Goal: Task Accomplishment & Management: Complete application form

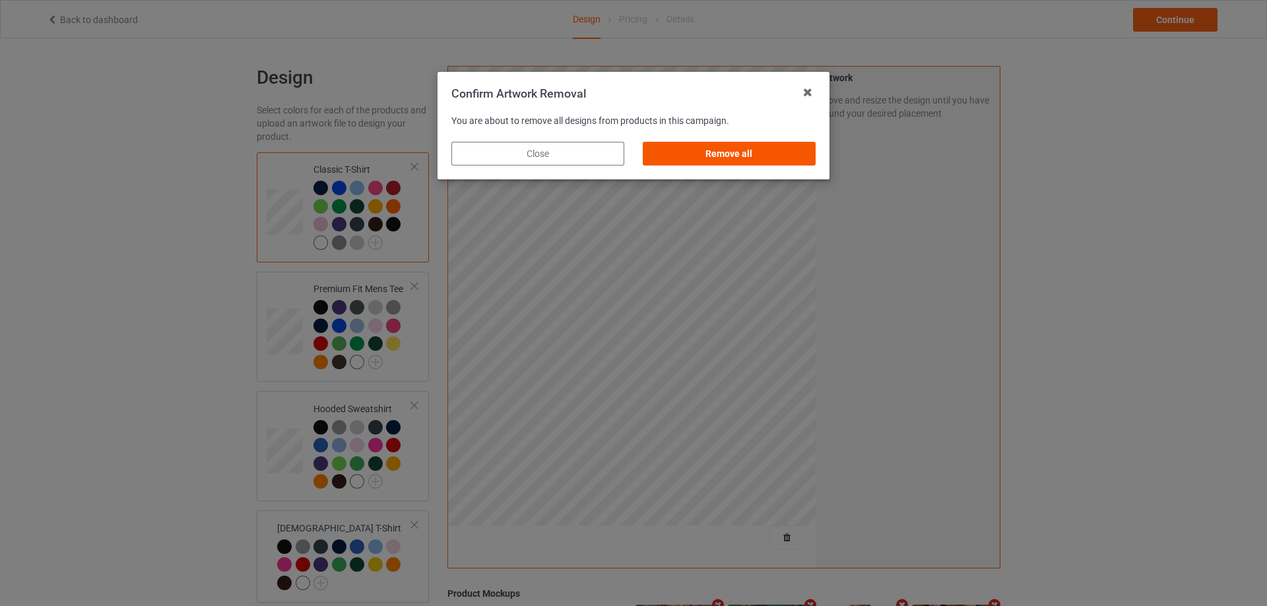
click at [812, 156] on div "Remove all" at bounding box center [729, 154] width 173 height 24
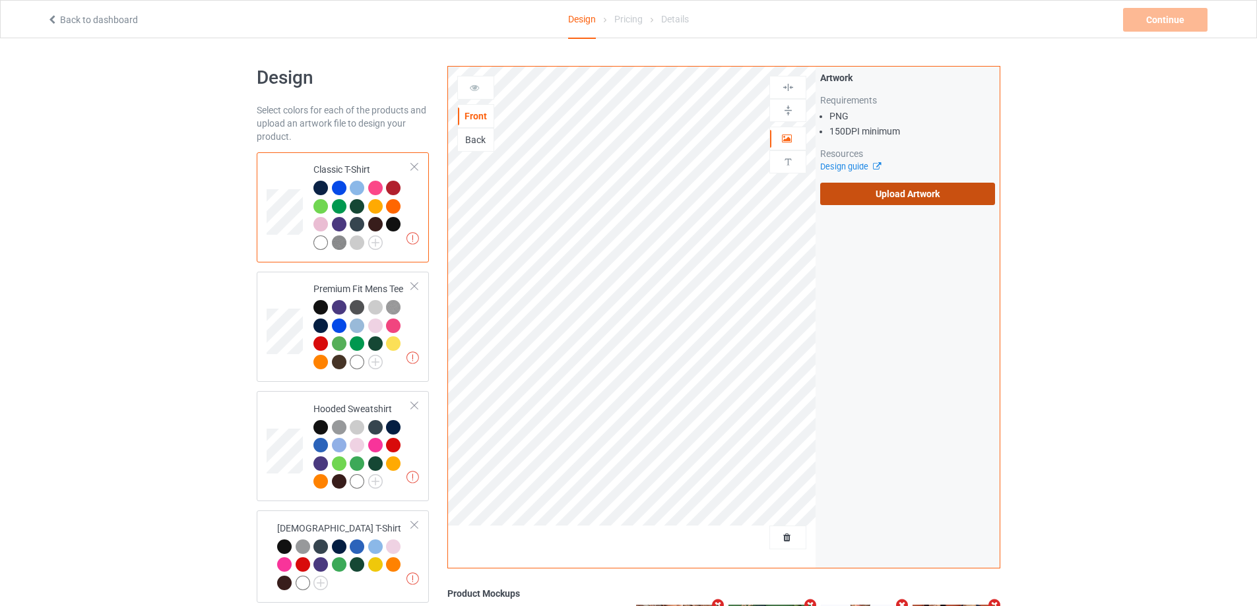
click at [899, 195] on label "Upload Artwork" at bounding box center [907, 194] width 175 height 22
click at [0, 0] on input "Upload Artwork" at bounding box center [0, 0] width 0 height 0
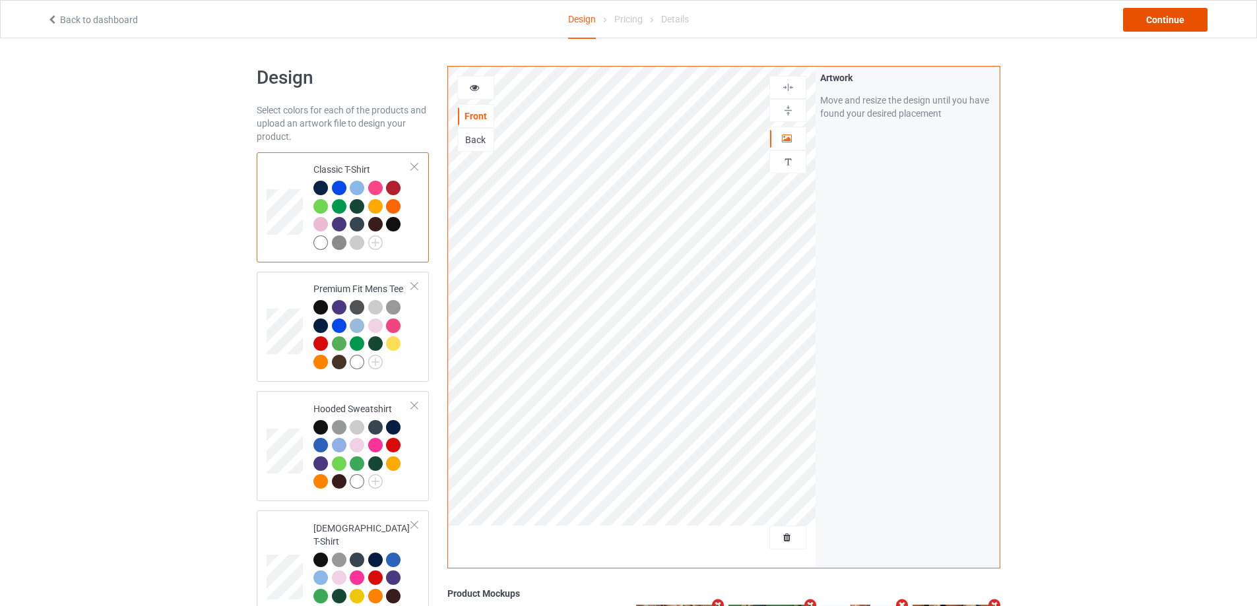
click at [1163, 16] on div "Continue" at bounding box center [1165, 20] width 84 height 24
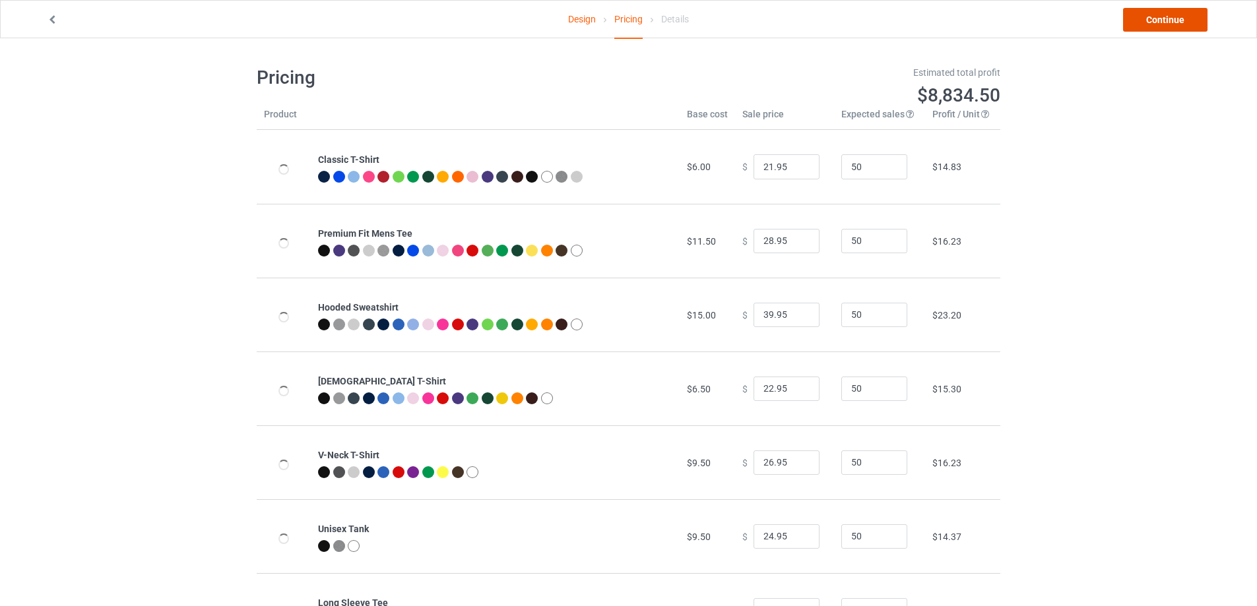
click at [1163, 16] on link "Continue" at bounding box center [1165, 20] width 84 height 24
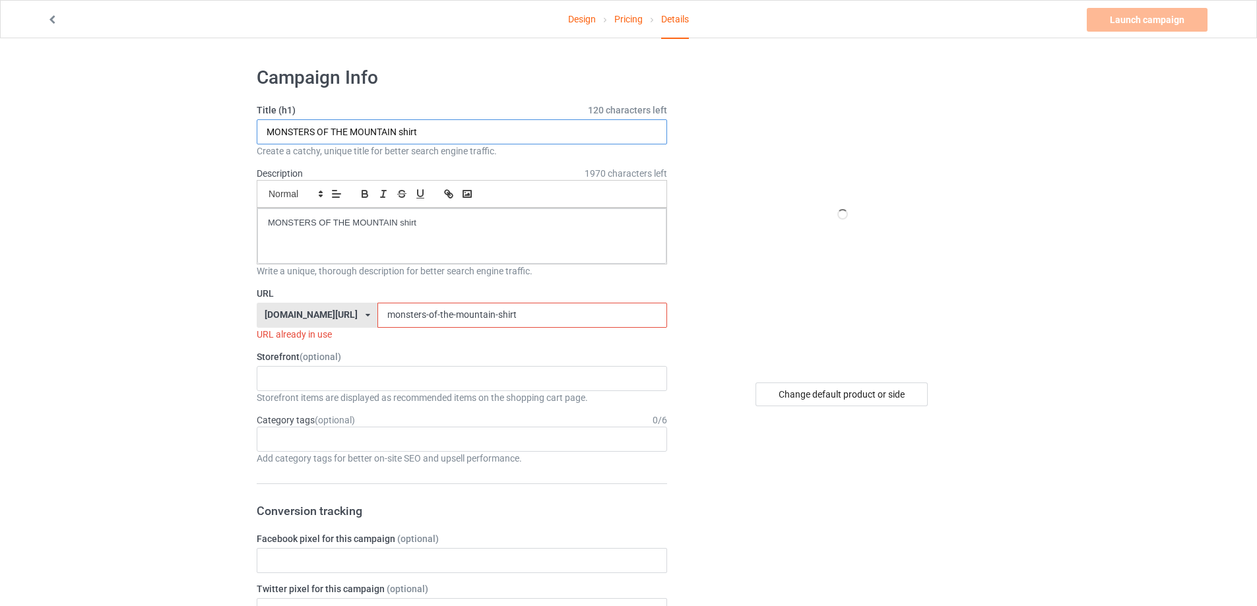
drag, startPoint x: 230, startPoint y: 129, endPoint x: 376, endPoint y: 213, distance: 169.1
paste input "Blockstream"
type input "Blockstream shirt"
drag, startPoint x: 404, startPoint y: 218, endPoint x: 208, endPoint y: 218, distance: 195.9
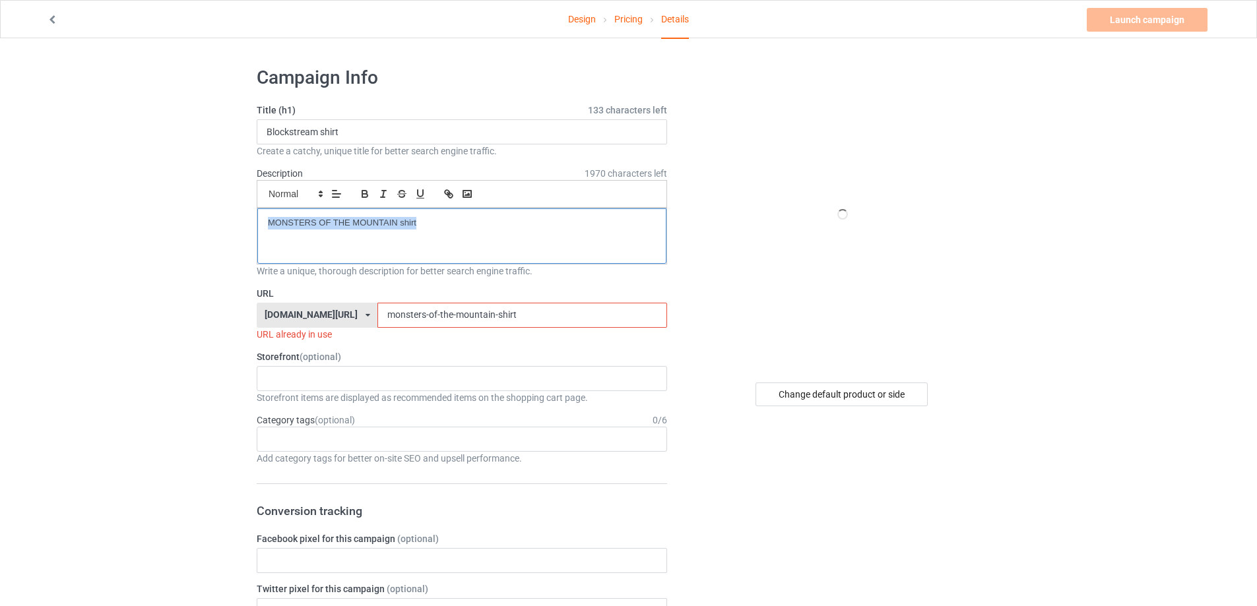
drag, startPoint x: 502, startPoint y: 323, endPoint x: 237, endPoint y: 309, distance: 265.6
paste input "Blockstream"
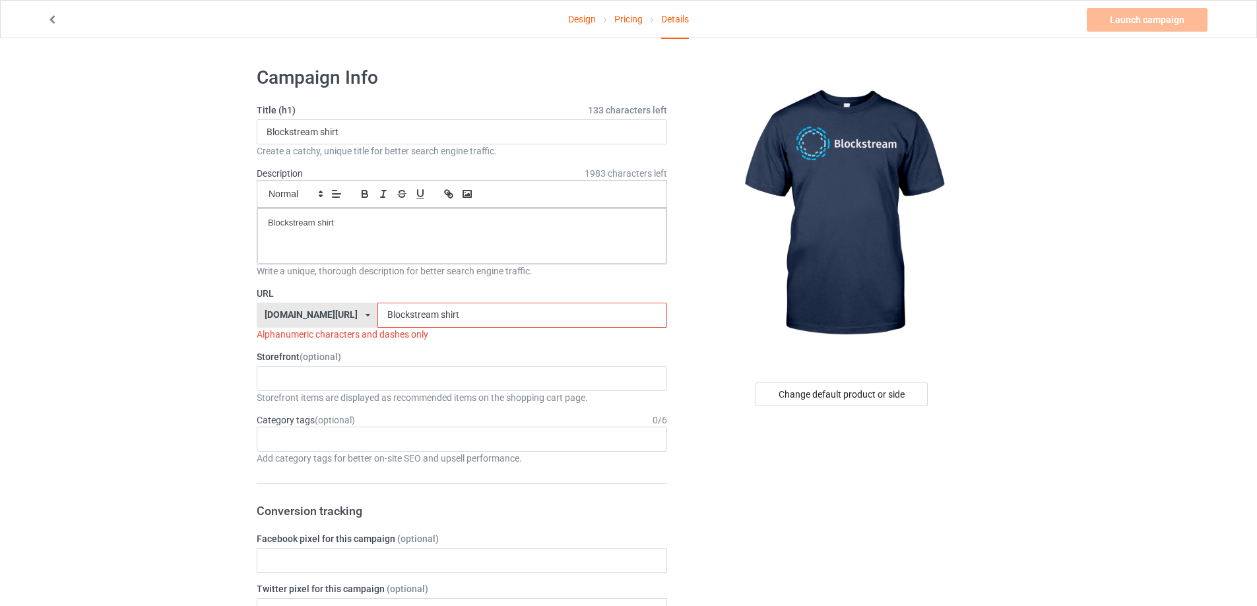
click at [402, 315] on input "Blockstream shirt" at bounding box center [521, 315] width 289 height 25
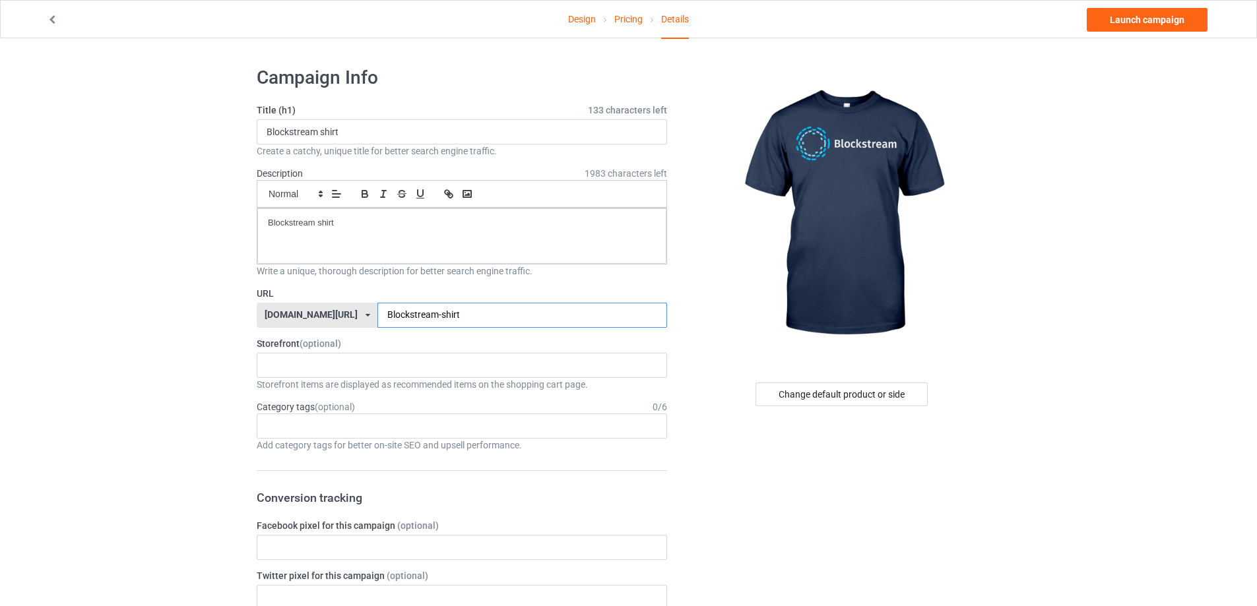
type input "Blockstream-shirt"
click at [1164, 33] on div "Design Pricing Details Launch campaign" at bounding box center [629, 19] width 1182 height 37
click at [1162, 18] on link "Launch campaign" at bounding box center [1147, 20] width 121 height 24
